Goal: Information Seeking & Learning: Learn about a topic

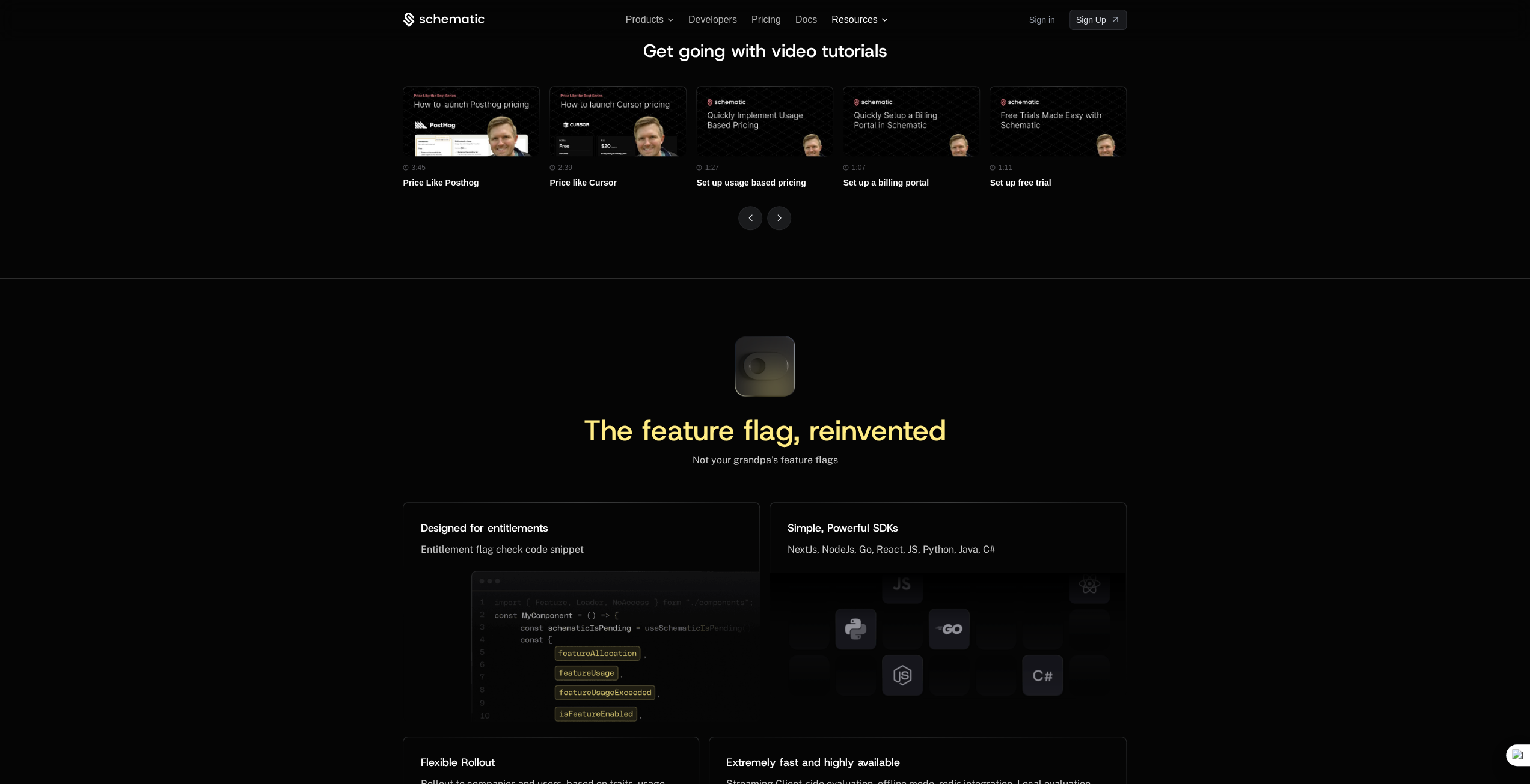
click at [871, 18] on span "Resources" at bounding box center [854, 20] width 46 height 11
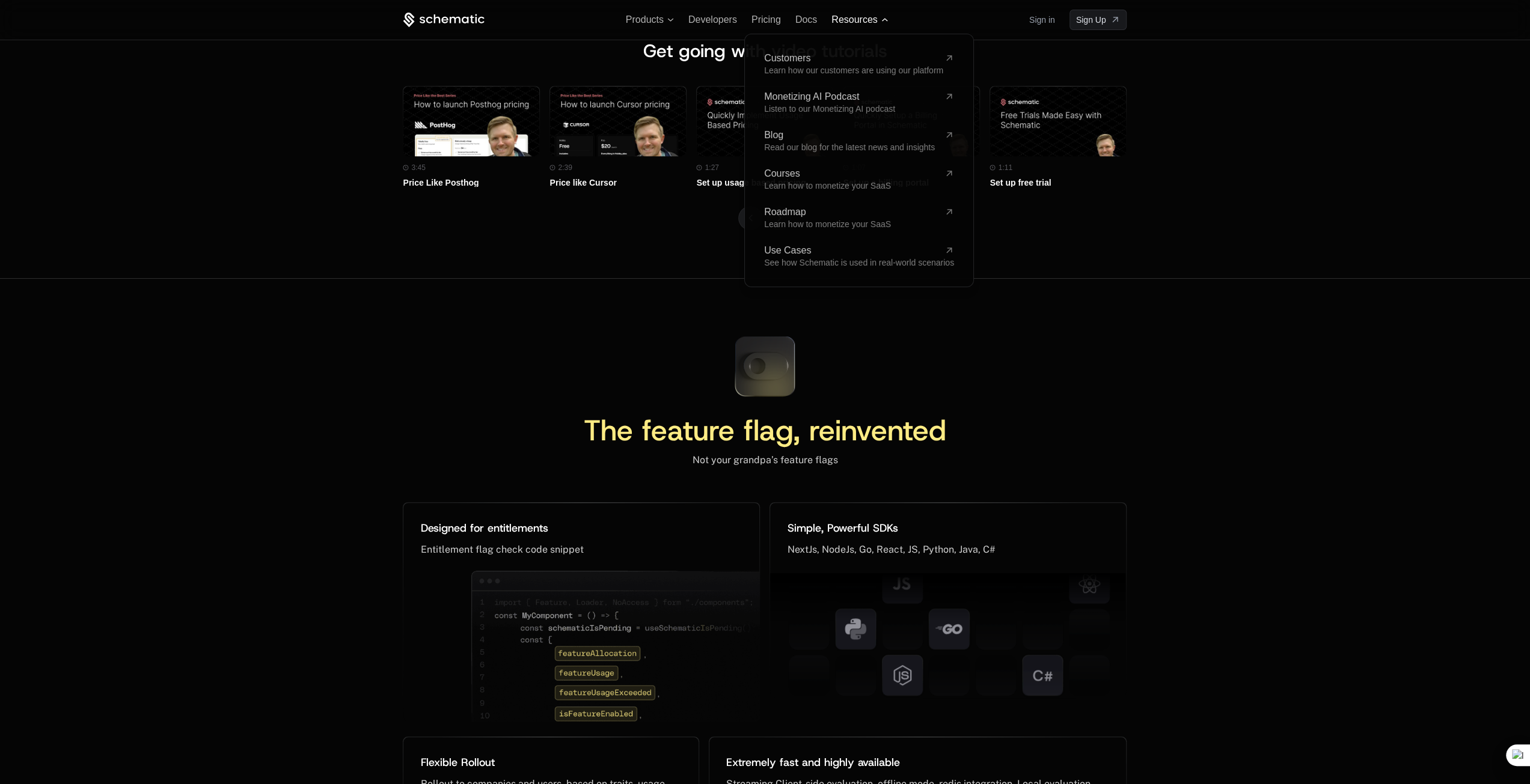
click at [873, 18] on span "Resources" at bounding box center [854, 20] width 46 height 11
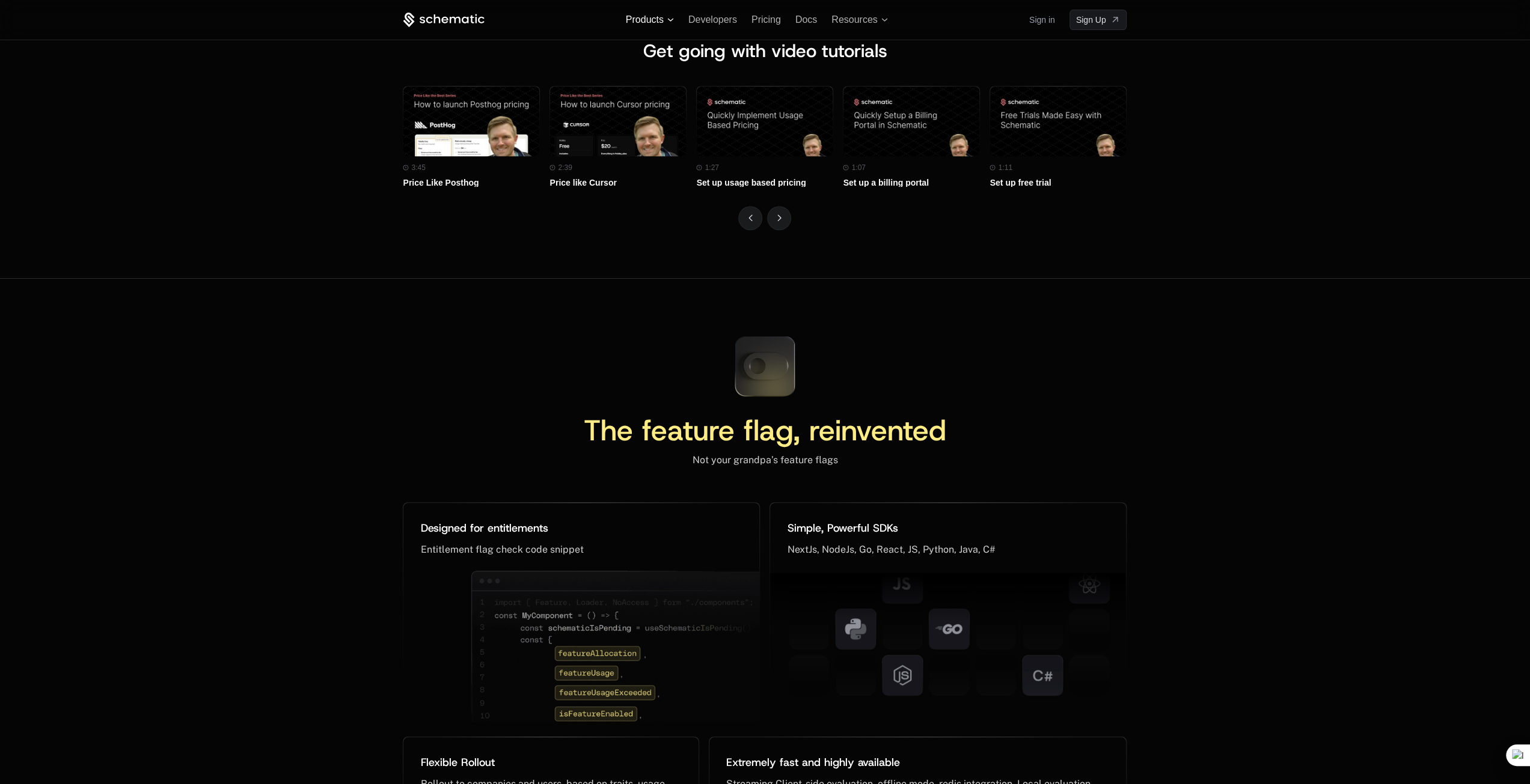
click at [650, 18] on span "Products" at bounding box center [645, 20] width 38 height 11
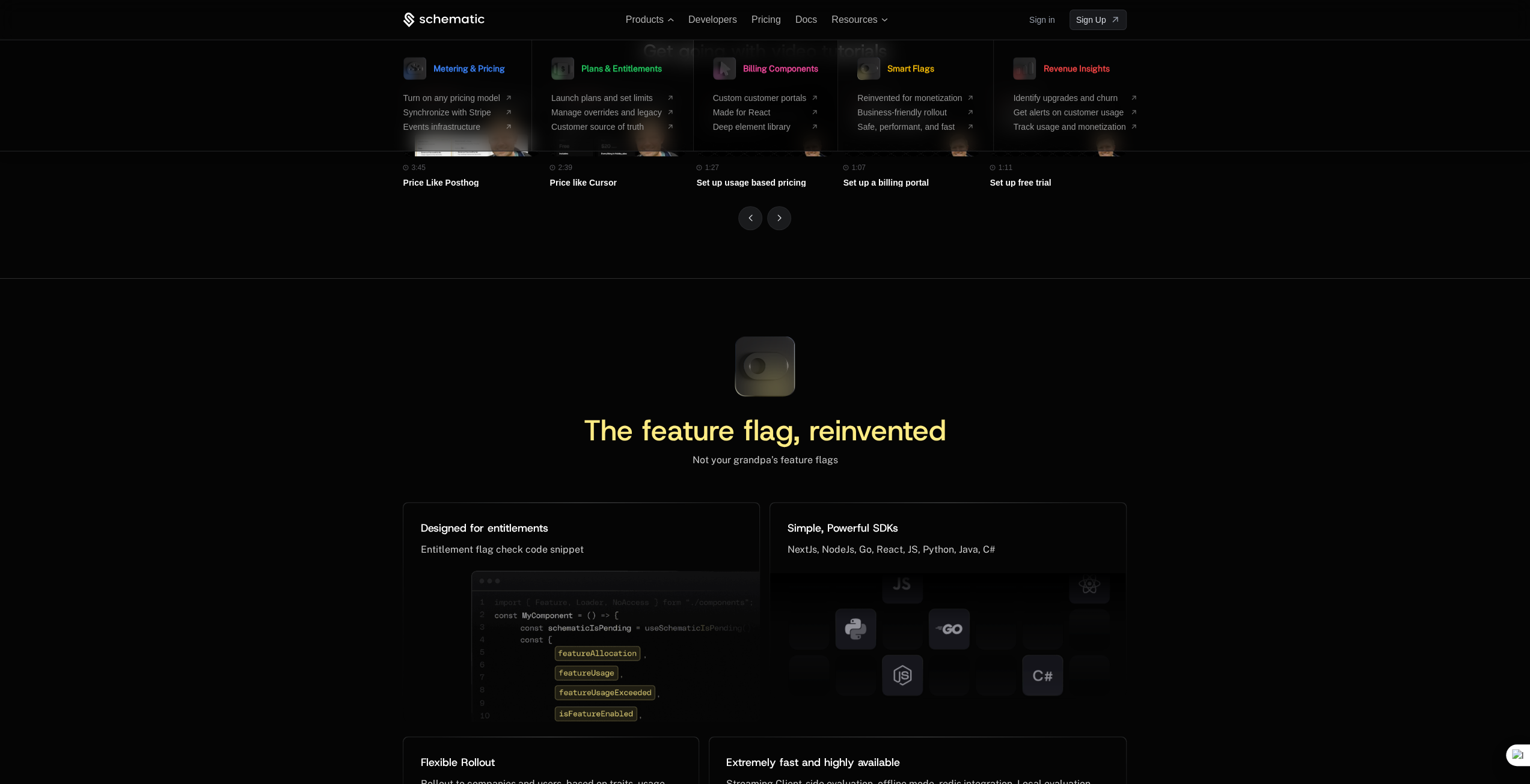
click at [792, 56] on link "Billing Components" at bounding box center [765, 69] width 105 height 30
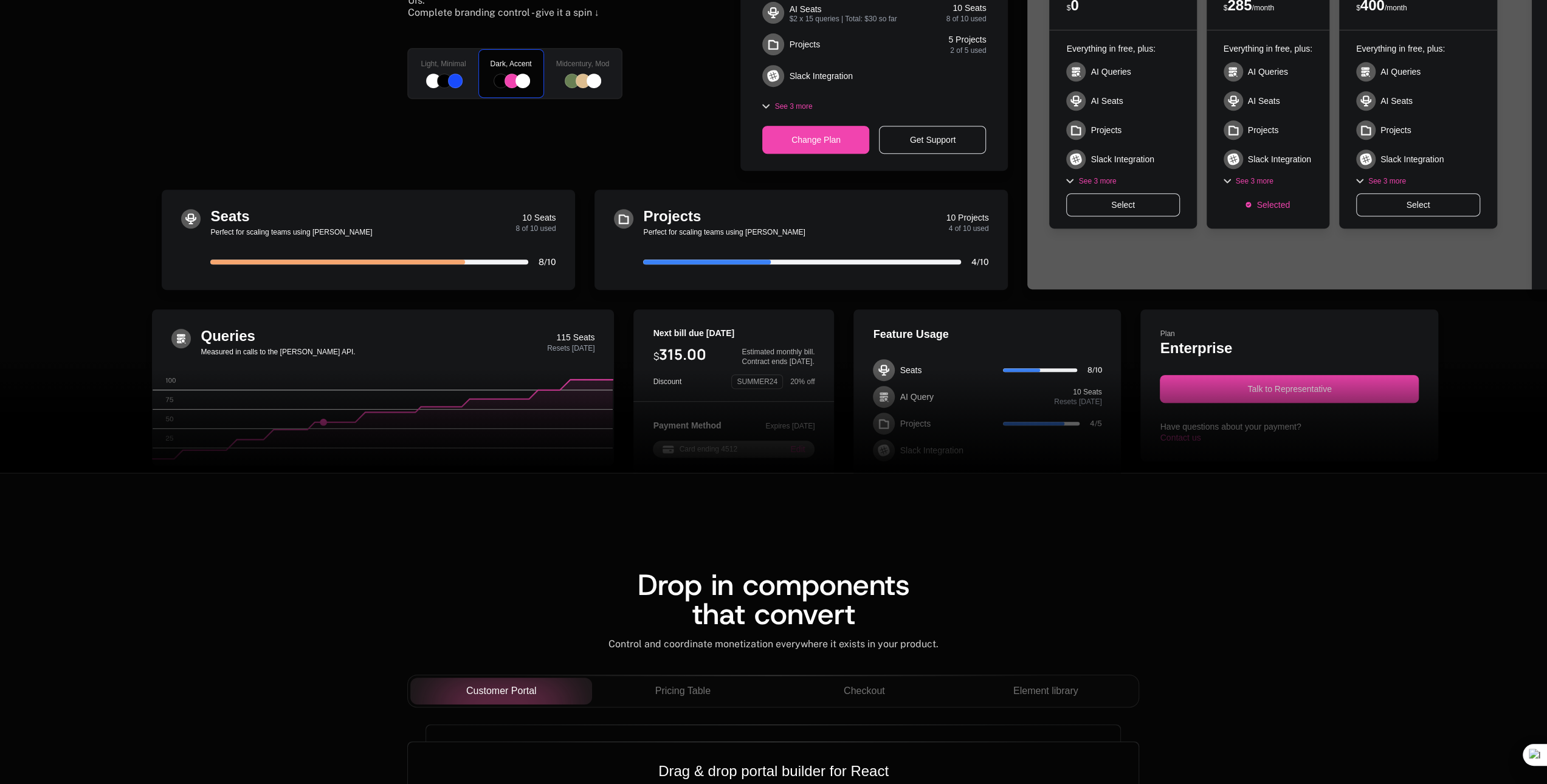
scroll to position [547, 0]
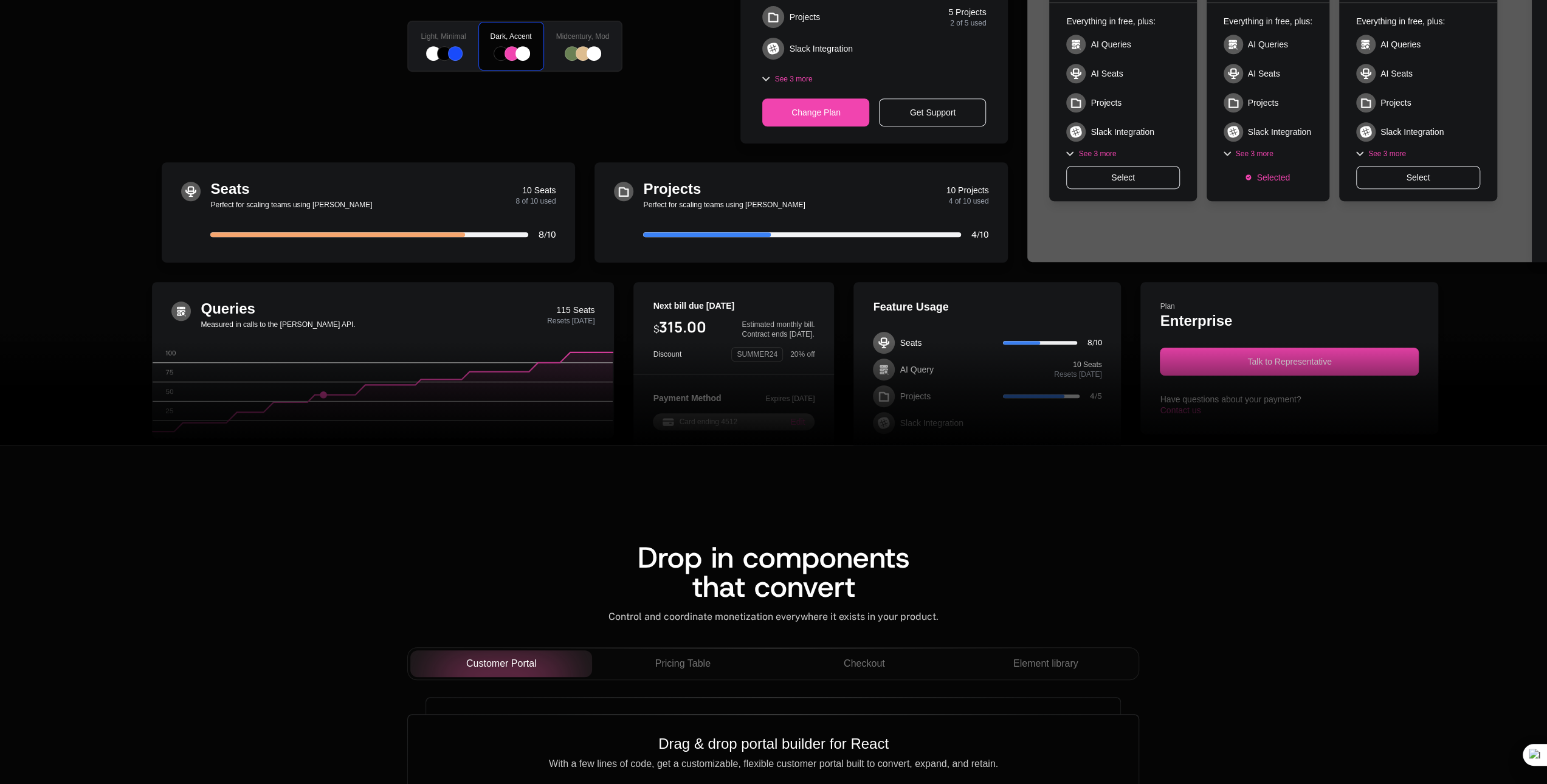
drag, startPoint x: 463, startPoint y: 237, endPoint x: 675, endPoint y: 222, distance: 212.5
click at [599, 234] on div "Seats Perfect for scaling teams using [PERSON_NAME] 10 Seats 8 of 10 used 80 % …" at bounding box center [650, 212] width 977 height 100
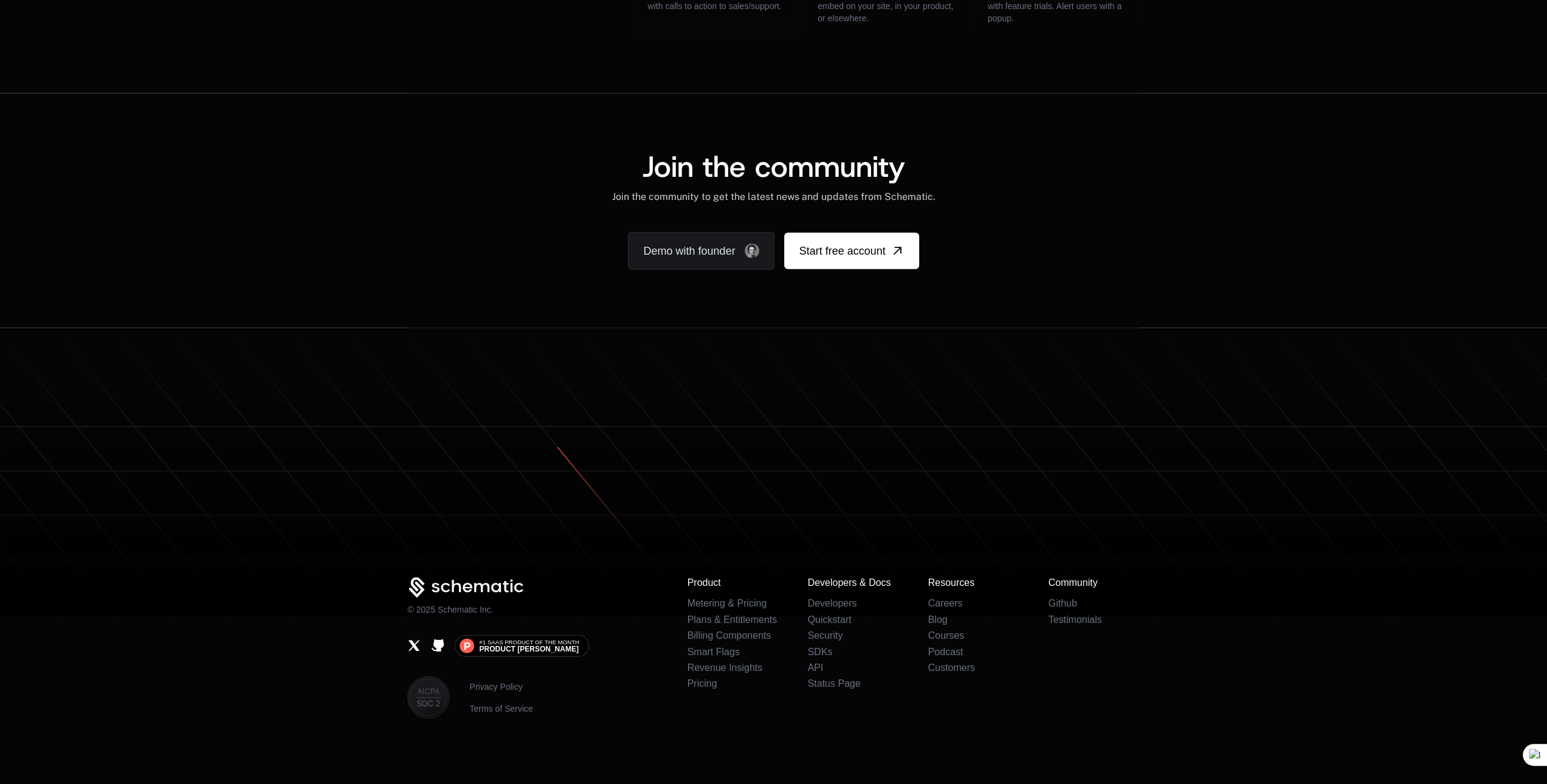
scroll to position [2844, 0]
click at [723, 652] on link "Smart Flags" at bounding box center [713, 649] width 52 height 10
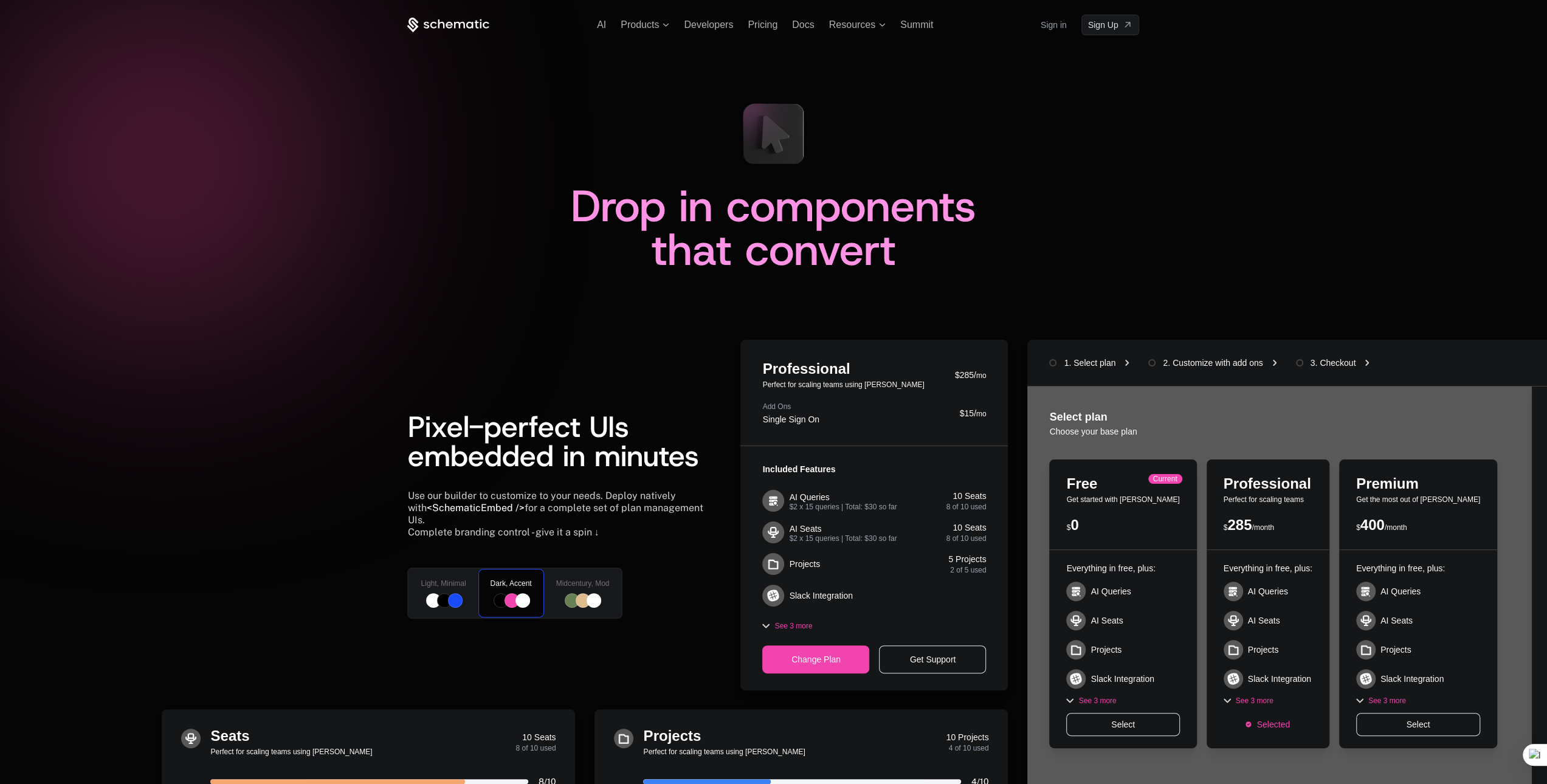
click at [280, 96] on div at bounding box center [773, 392] width 1547 height 784
